Goal: Book appointment/travel/reservation

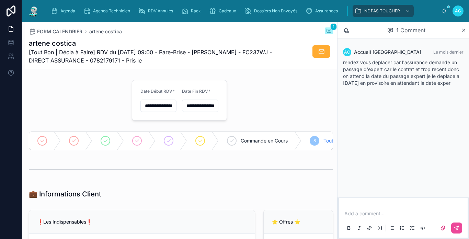
scroll to position [447, 0]
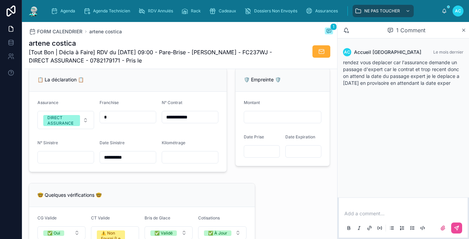
click at [31, 7] on img at bounding box center [33, 10] width 12 height 11
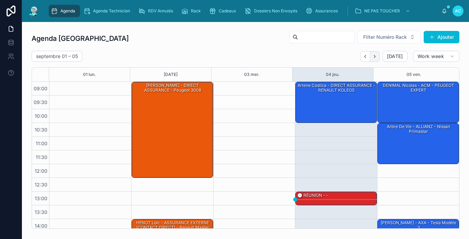
click at [372, 57] on icon "Next" at bounding box center [374, 56] width 5 height 5
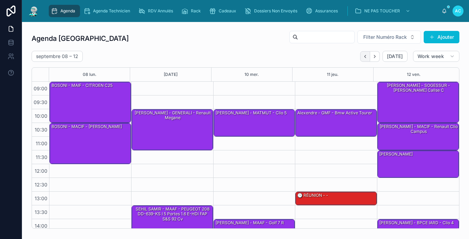
click at [360, 55] on button "Back" at bounding box center [365, 56] width 10 height 11
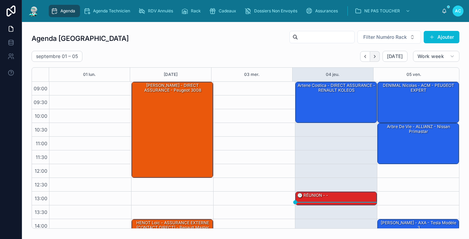
click at [374, 58] on button "Next" at bounding box center [375, 56] width 10 height 11
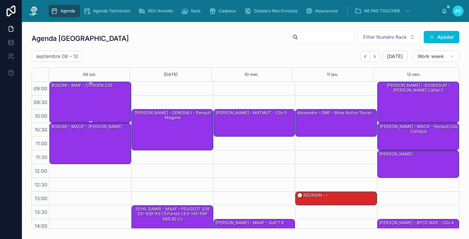
click at [90, 101] on div "BOSONI - MAIF - CITROEN c25" at bounding box center [91, 102] width 80 height 40
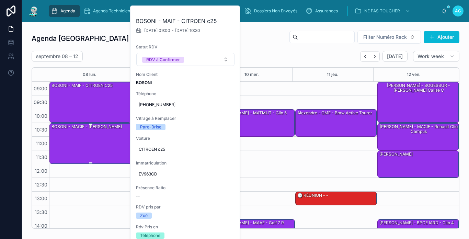
click at [96, 134] on div "BOSONI - MACIF - [PERSON_NAME]" at bounding box center [91, 143] width 80 height 40
click at [118, 52] on div "[DATE] – [DATE] [DATE] Work week" at bounding box center [246, 56] width 428 height 11
